Goal: Find specific page/section: Find specific page/section

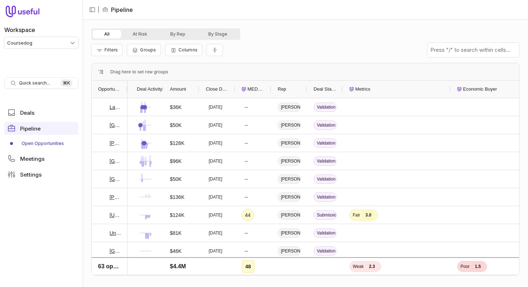
click at [254, 89] on span "MEDDICC Score" at bounding box center [256, 89] width 17 height 9
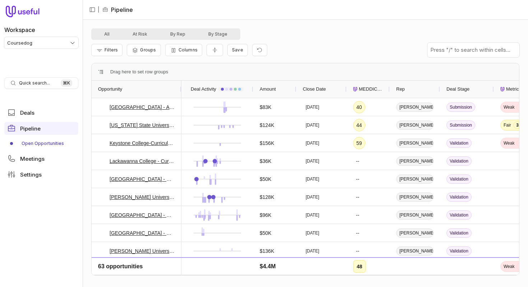
click at [341, 43] on div "Filters Groups Columns Save" at bounding box center [305, 50] width 428 height 20
click at [368, 23] on div "All At Risk By Rep By Stage Filters Groups Columns Save Press ENTER to sort Dra…" at bounding box center [305, 153] width 445 height 267
